Goal: Task Accomplishment & Management: Use online tool/utility

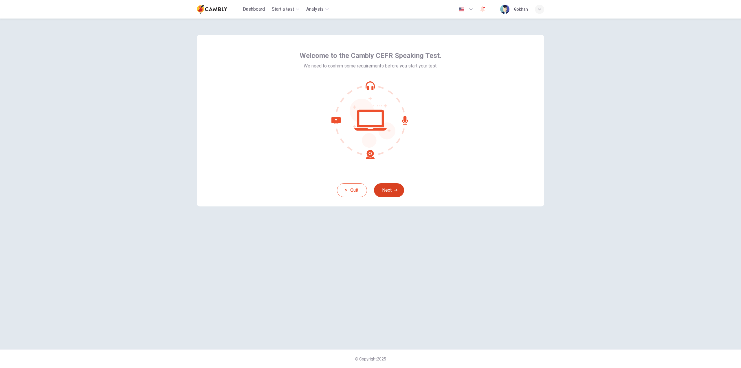
click at [392, 189] on button "Next" at bounding box center [389, 190] width 30 height 14
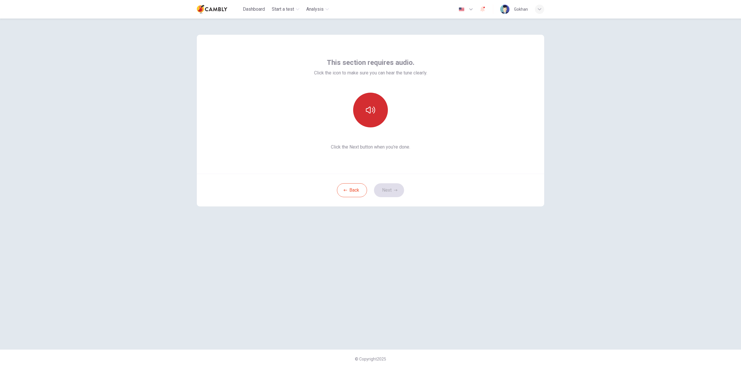
click at [368, 112] on icon "button" at bounding box center [370, 110] width 9 height 7
click at [395, 195] on button "Next" at bounding box center [389, 190] width 30 height 14
click at [372, 119] on div "Record" at bounding box center [370, 110] width 35 height 35
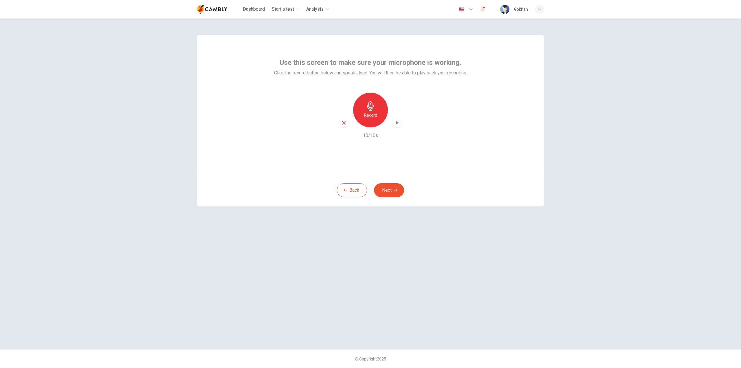
click at [399, 125] on icon "button" at bounding box center [397, 123] width 6 height 6
click at [486, 9] on icon "button" at bounding box center [482, 9] width 7 height 7
click at [414, 9] on div at bounding box center [370, 184] width 741 height 368
click at [383, 191] on button "Next" at bounding box center [389, 190] width 30 height 14
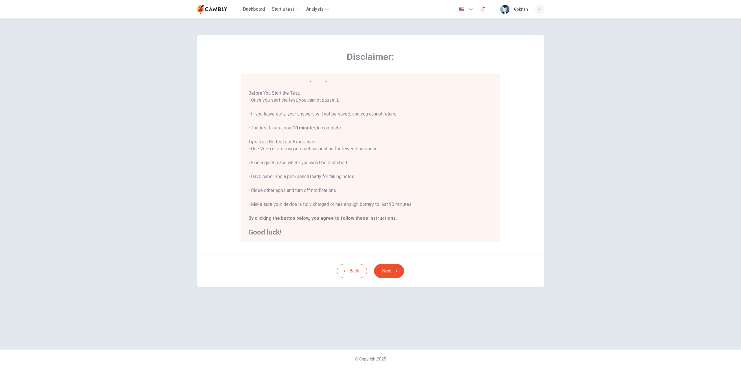
scroll to position [7, 0]
click at [393, 269] on button "Next" at bounding box center [389, 271] width 30 height 14
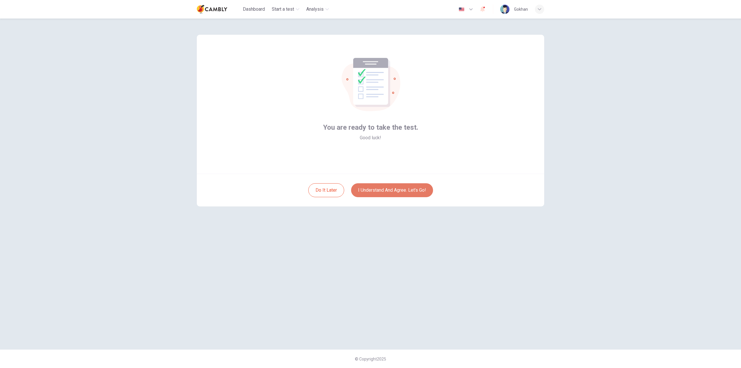
click at [384, 188] on button "I understand and agree. Let’s go!" at bounding box center [392, 190] width 82 height 14
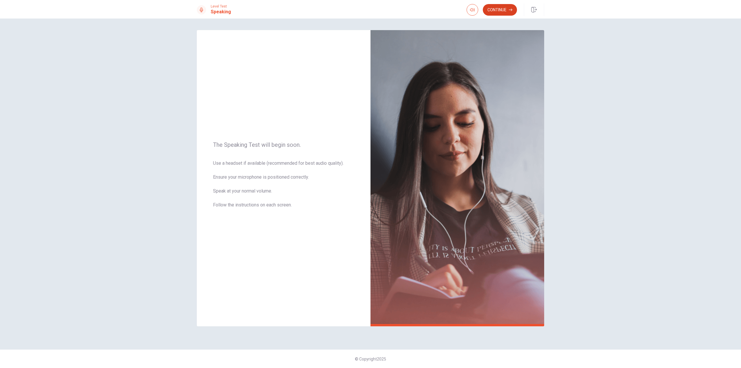
click at [495, 8] on button "Continue" at bounding box center [500, 10] width 34 height 12
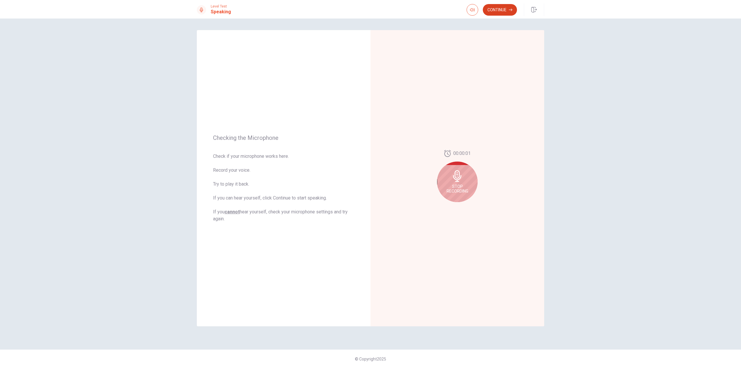
click at [505, 8] on button "Continue" at bounding box center [500, 10] width 34 height 12
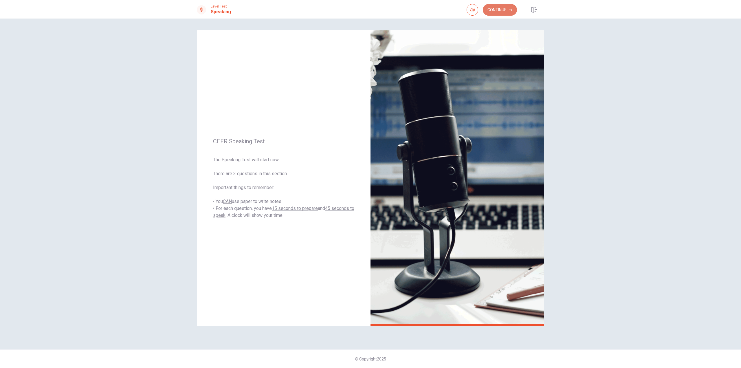
click at [501, 8] on button "Continue" at bounding box center [500, 10] width 34 height 12
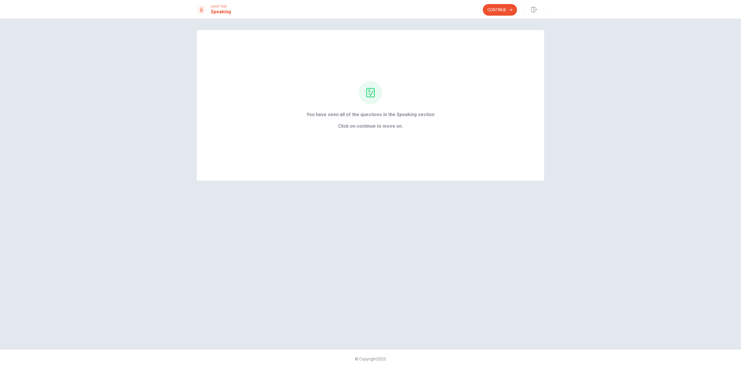
click at [507, 12] on button "Continue" at bounding box center [500, 10] width 34 height 12
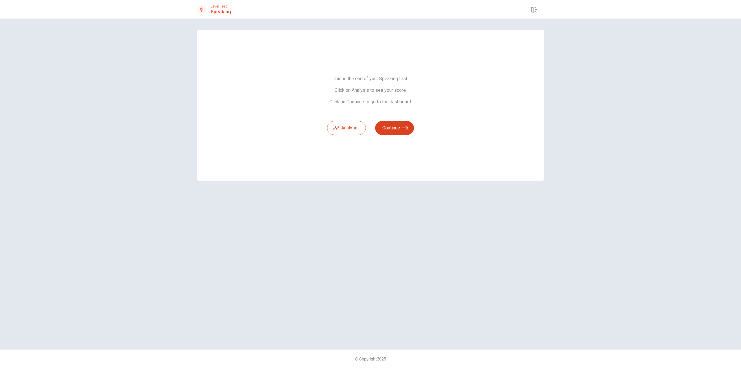
click at [397, 128] on button "Continue" at bounding box center [394, 128] width 39 height 14
